Goal: Transaction & Acquisition: Purchase product/service

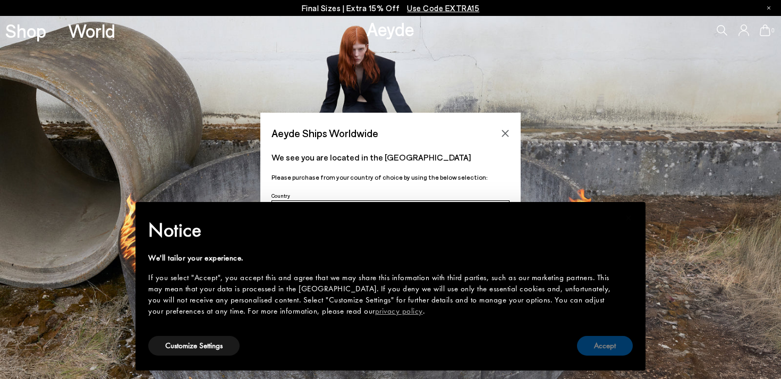
click at [599, 350] on button "Accept" at bounding box center [605, 346] width 56 height 20
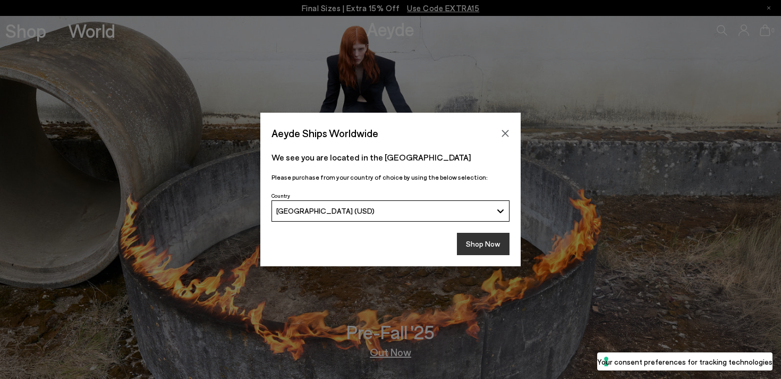
click at [488, 242] on button "Shop Now" at bounding box center [483, 244] width 53 height 22
click at [484, 247] on button "Shop Now" at bounding box center [483, 244] width 53 height 22
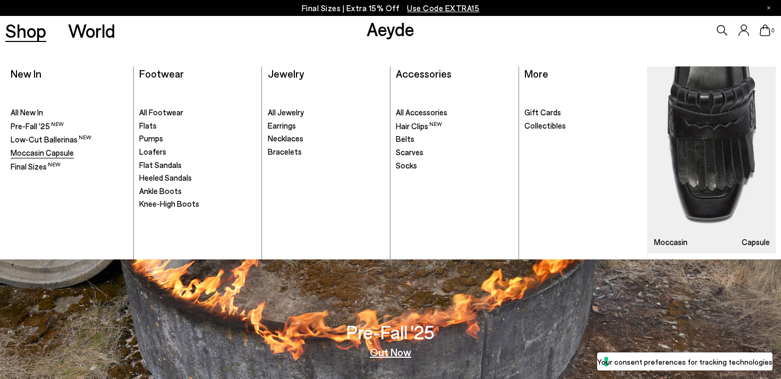
click at [42, 148] on span "Moccasin Capsule" at bounding box center [42, 153] width 63 height 10
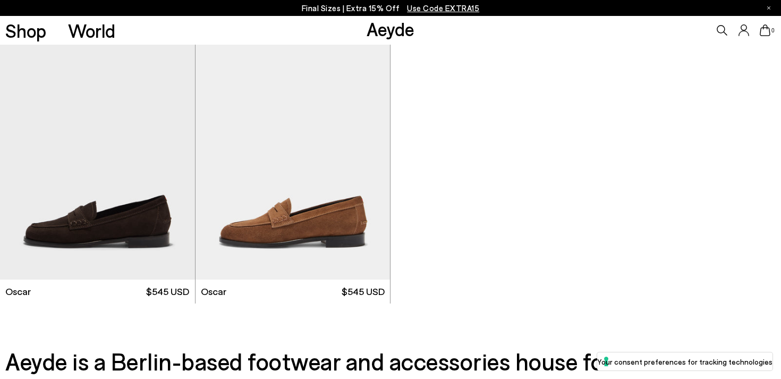
scroll to position [1529, 0]
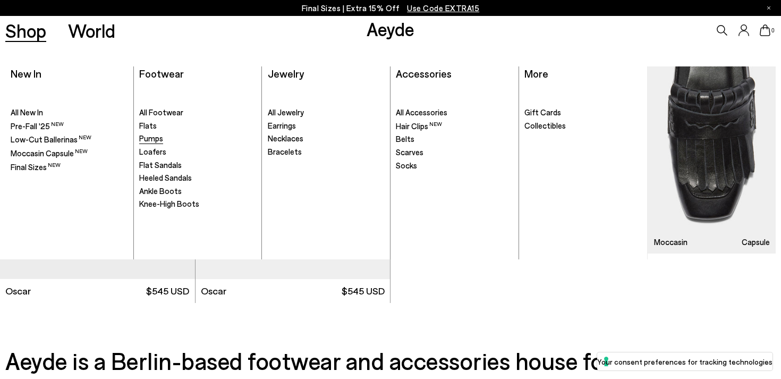
click at [151, 138] on span "Pumps" at bounding box center [151, 138] width 24 height 10
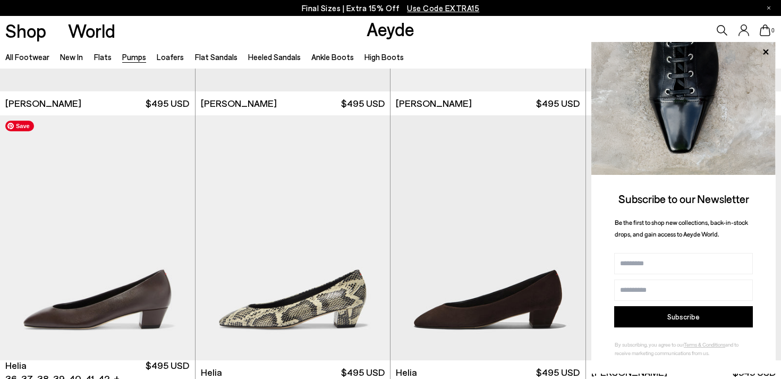
scroll to position [638, 0]
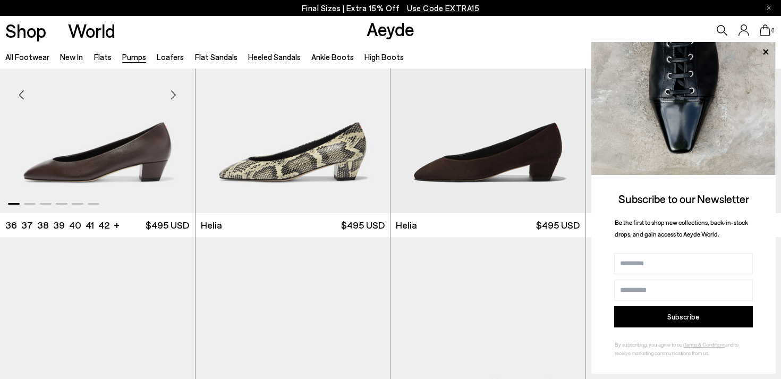
click at [103, 154] on img "1 / 6" at bounding box center [97, 90] width 195 height 245
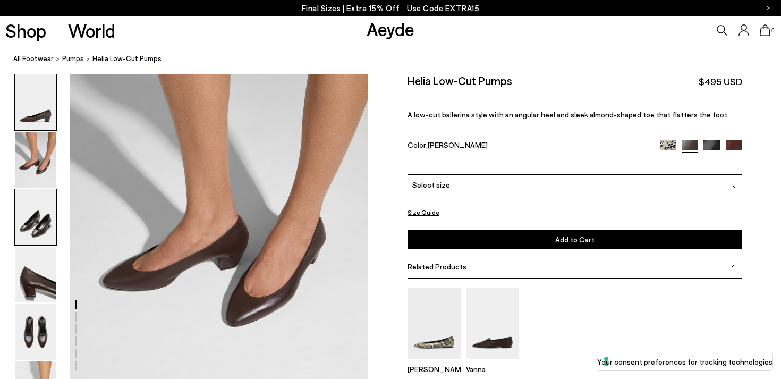
scroll to position [402, 0]
